Goal: Find specific page/section

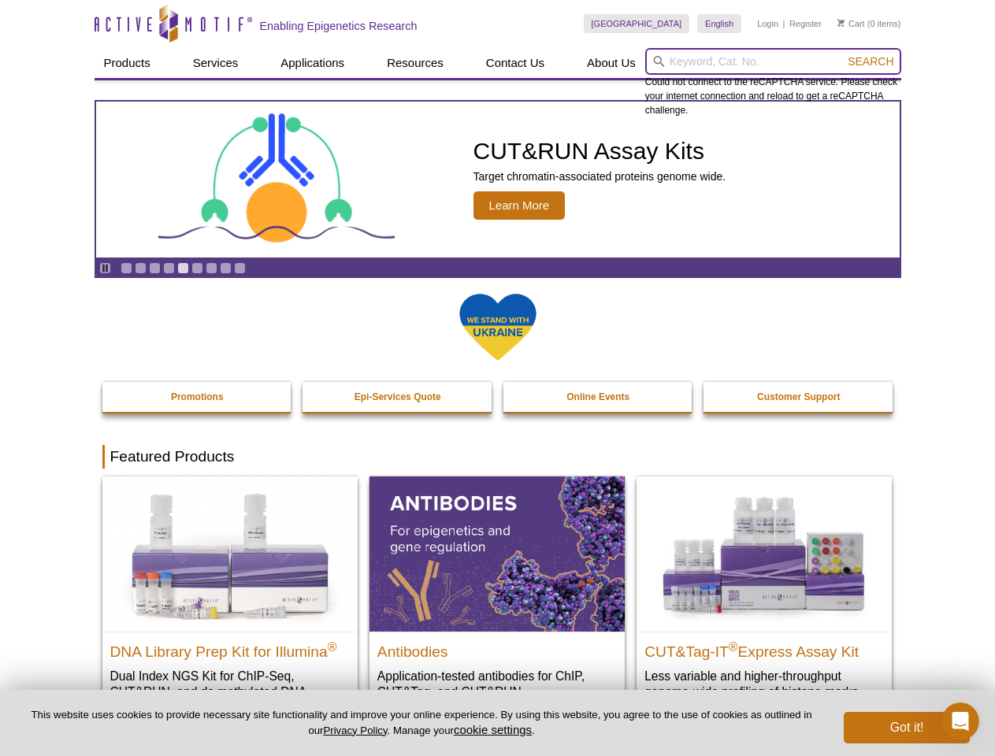
click at [773, 61] on input "search" at bounding box center [773, 61] width 256 height 27
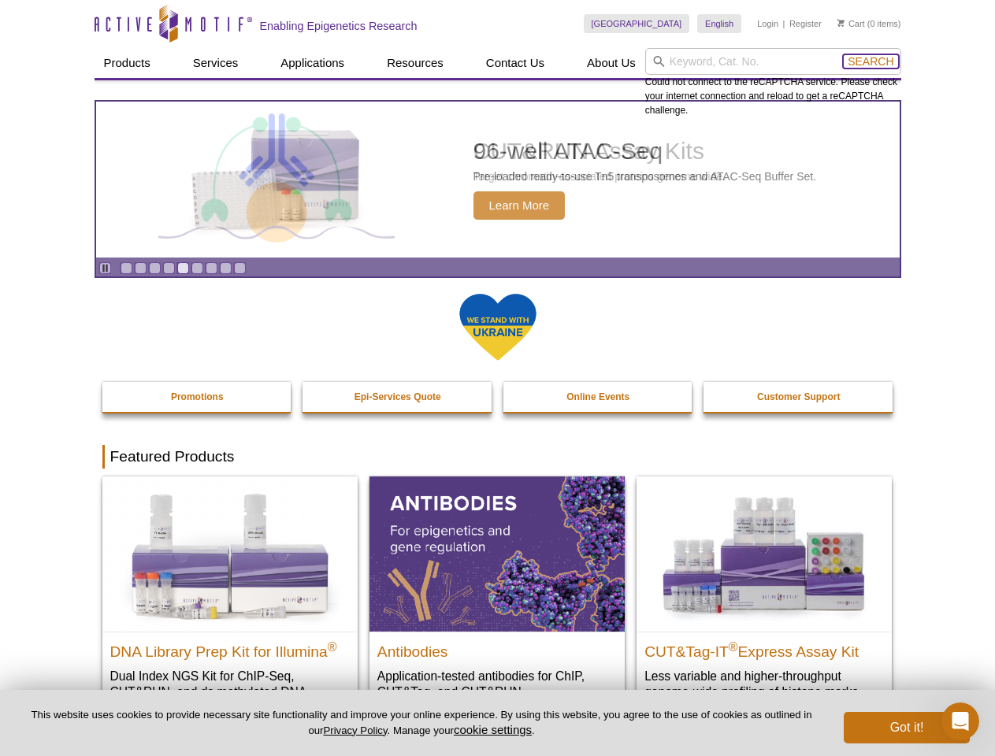
click at [871, 61] on span "Search" at bounding box center [871, 61] width 46 height 13
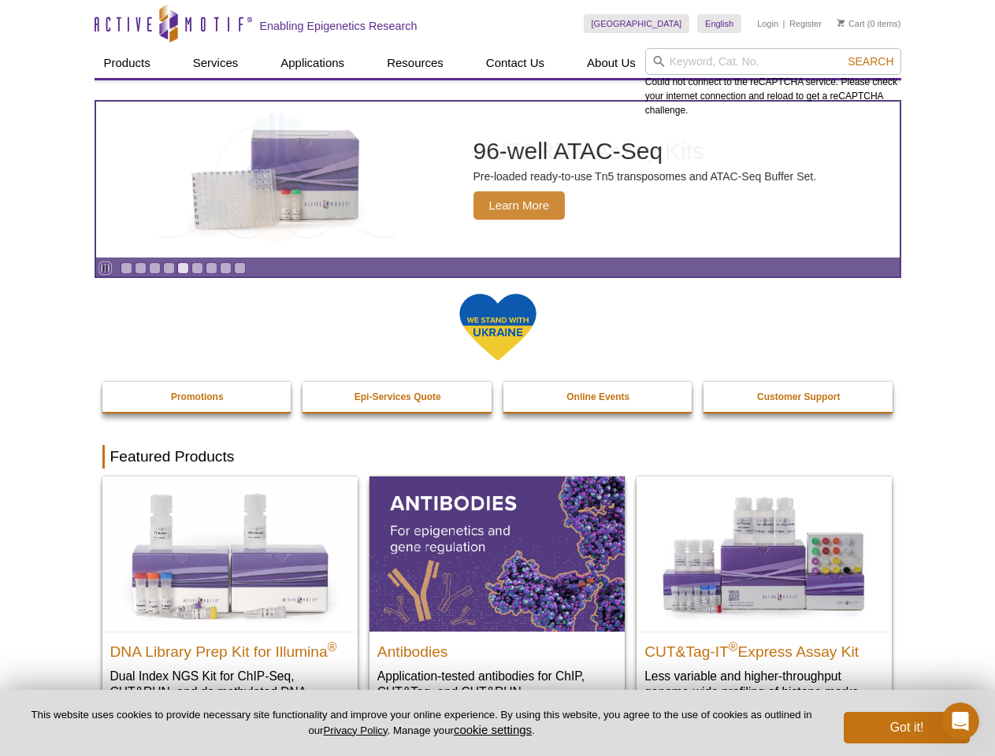
click at [105, 268] on icon "Pause" at bounding box center [105, 268] width 10 height 10
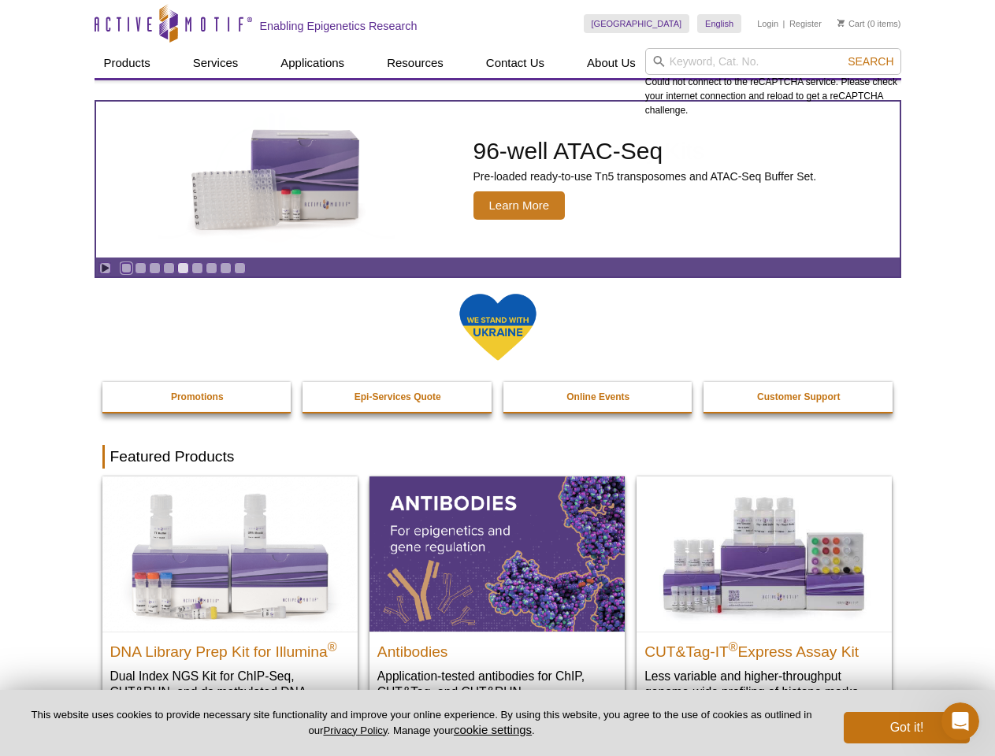
click at [126, 268] on link "Go to slide 1" at bounding box center [127, 268] width 12 height 12
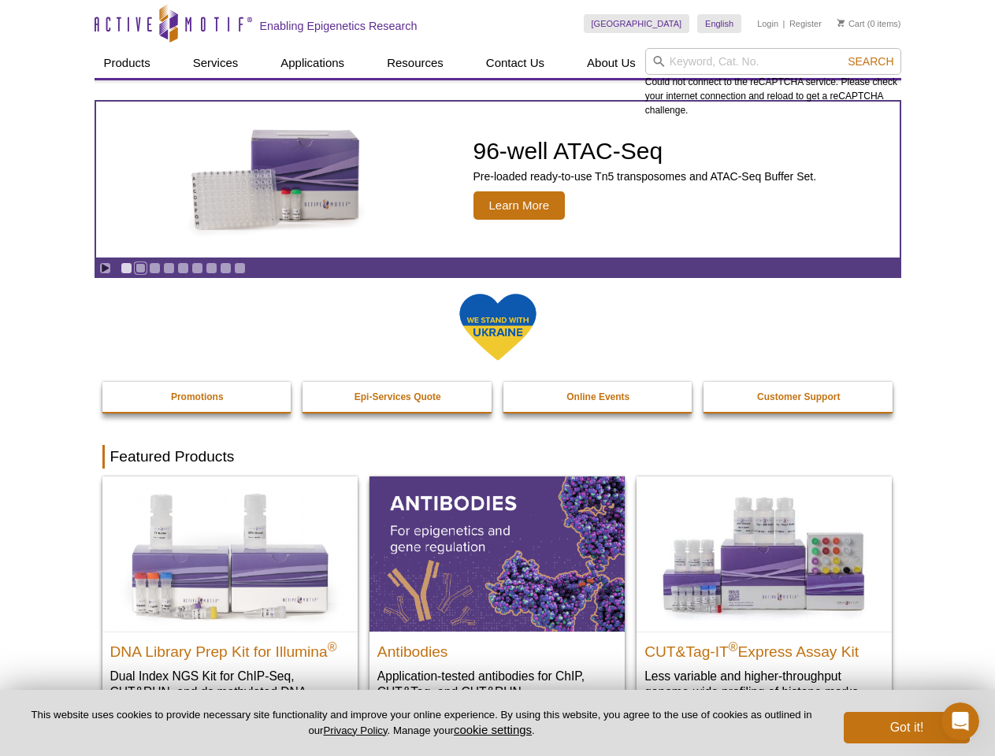
click at [140, 268] on link "Go to slide 2" at bounding box center [141, 268] width 12 height 12
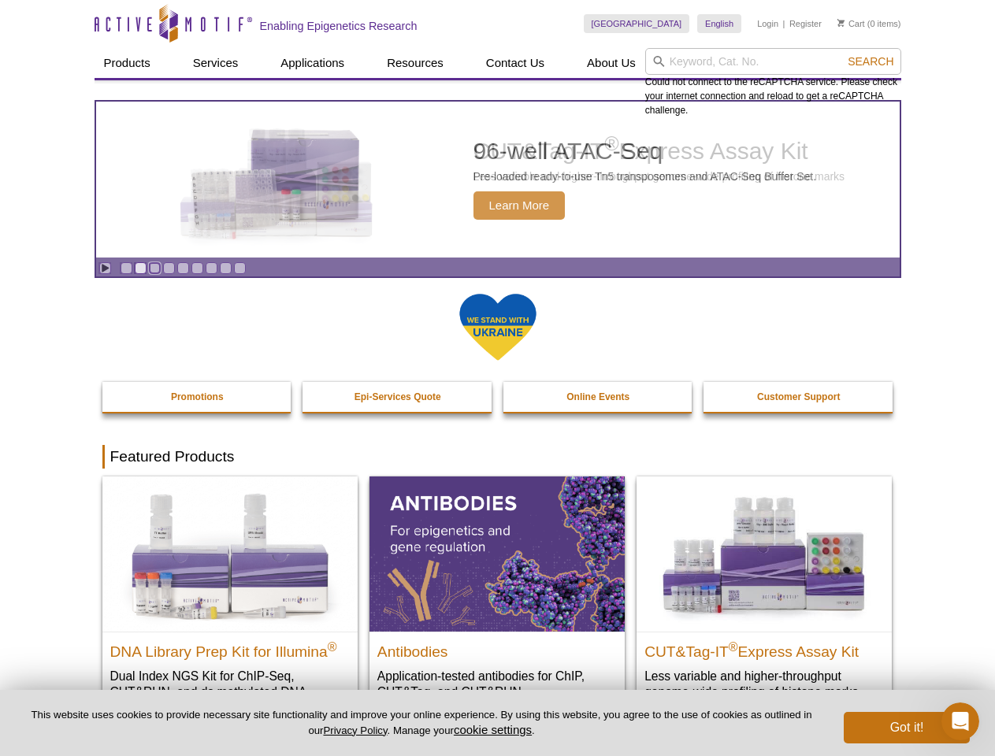
click at [154, 268] on link "Go to slide 3" at bounding box center [155, 268] width 12 height 12
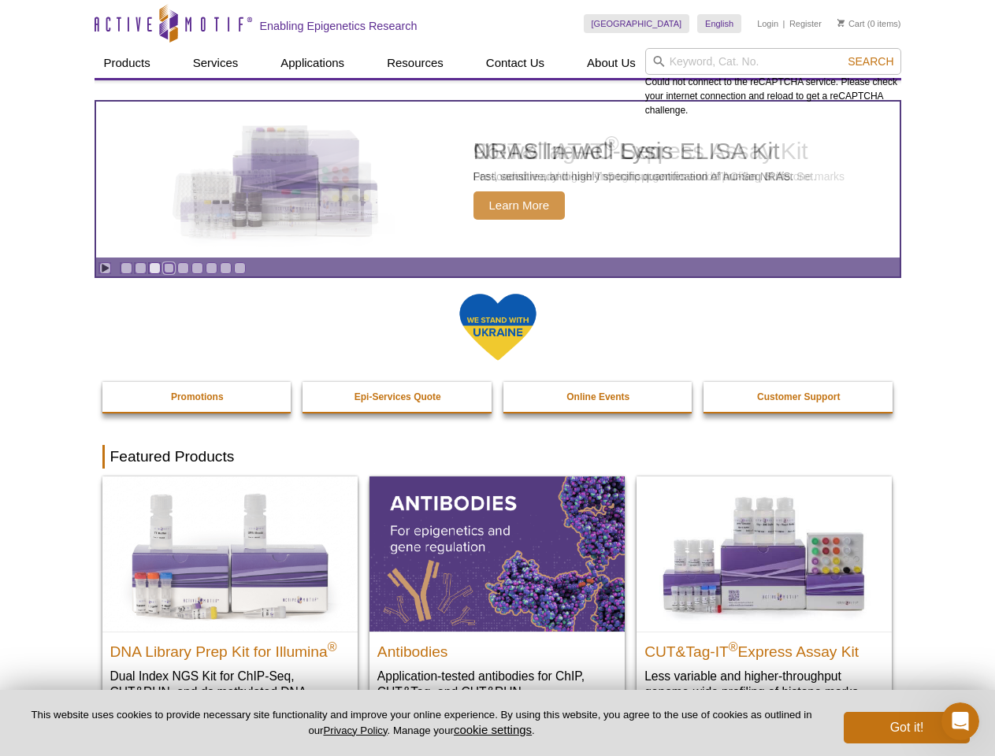
click at [169, 268] on link "Go to slide 4" at bounding box center [169, 268] width 12 height 12
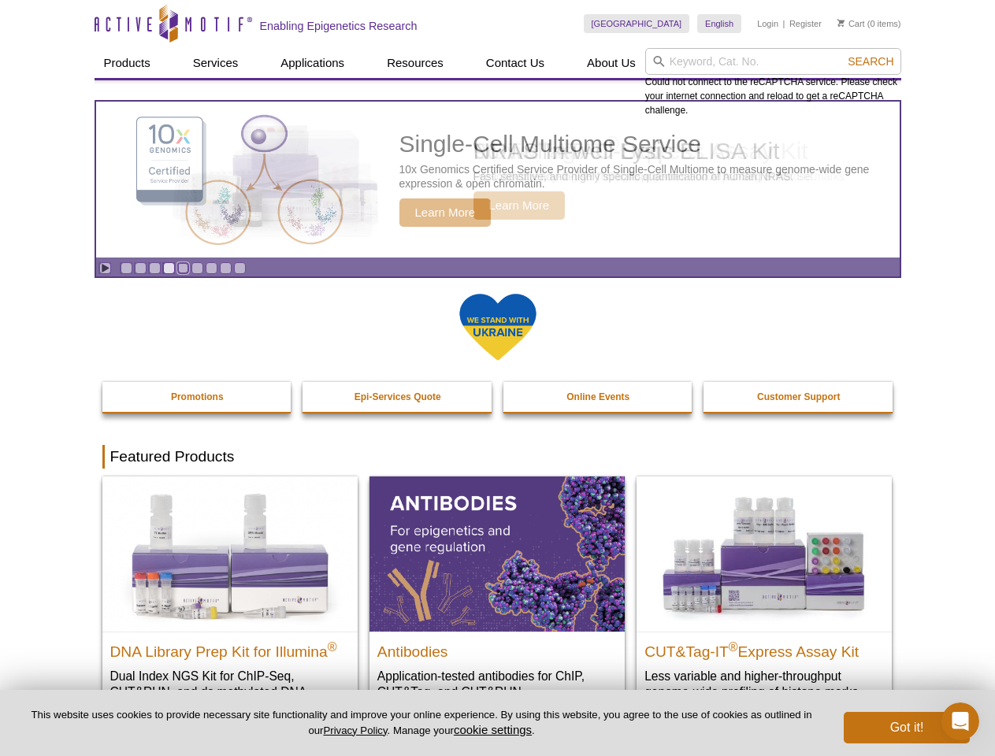
click at [183, 268] on link "Go to slide 5" at bounding box center [183, 268] width 12 height 12
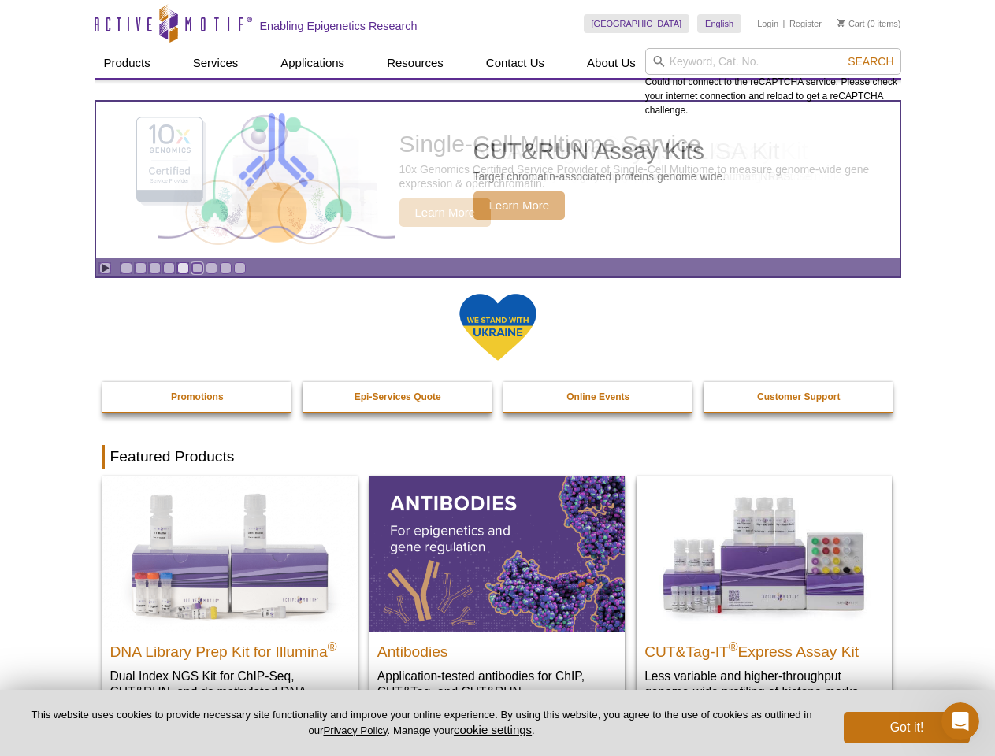
click at [197, 268] on link "Go to slide 6" at bounding box center [197, 268] width 12 height 12
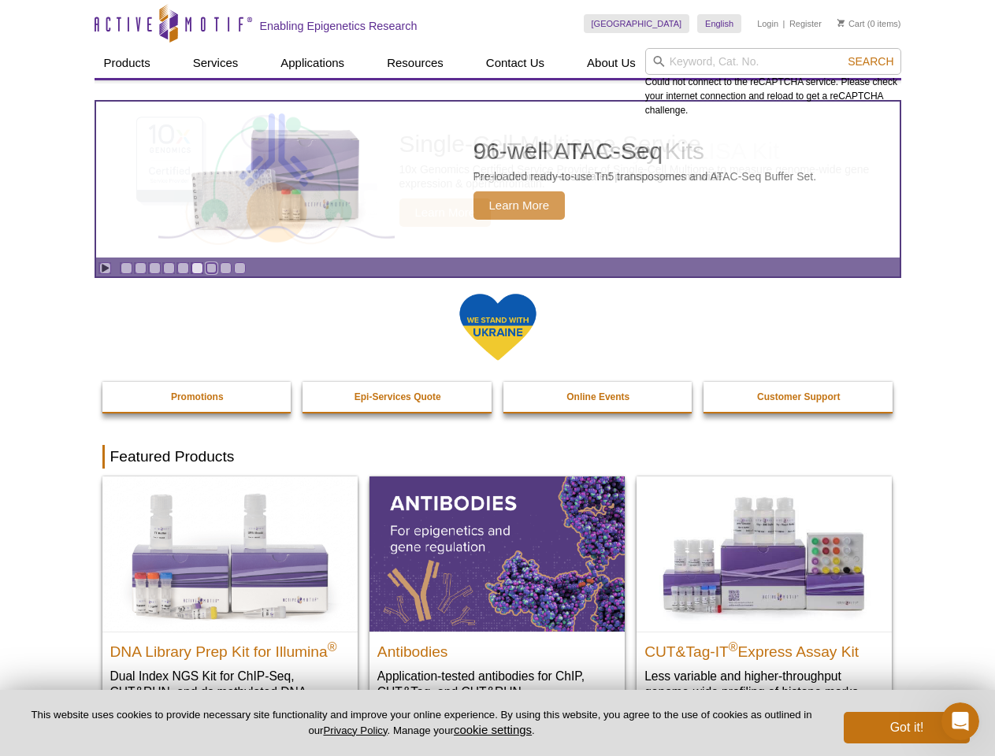
click at [211, 268] on link "Go to slide 7" at bounding box center [212, 268] width 12 height 12
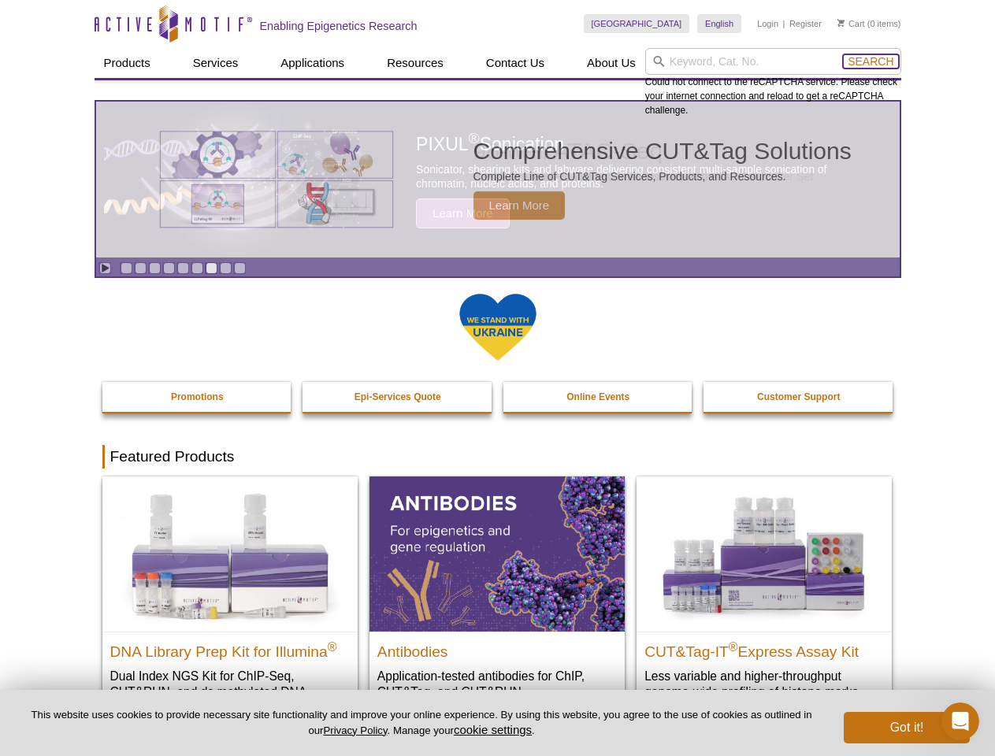
click at [871, 61] on span "Search" at bounding box center [871, 61] width 46 height 13
